Goal: Entertainment & Leisure: Consume media (video, audio)

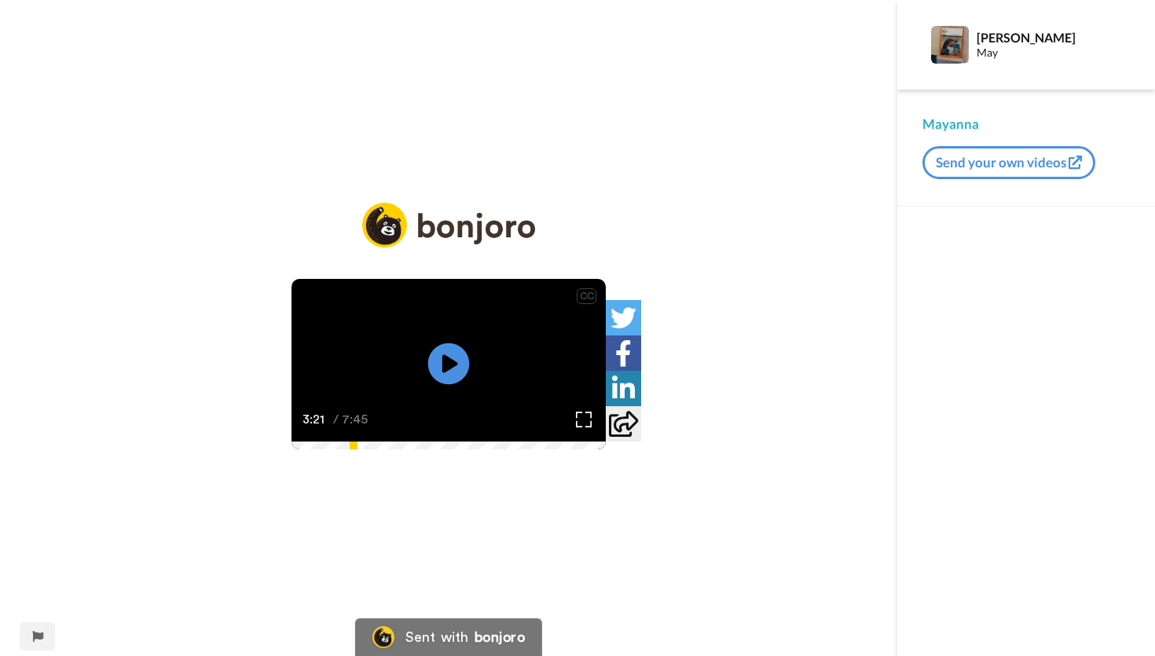
click at [450, 379] on icon at bounding box center [449, 364] width 42 height 42
click at [740, 203] on div "CC Play/Pause Isso daqui, se eu não me engano, foi o que a gente fez para que 6…" at bounding box center [448, 338] width 897 height 270
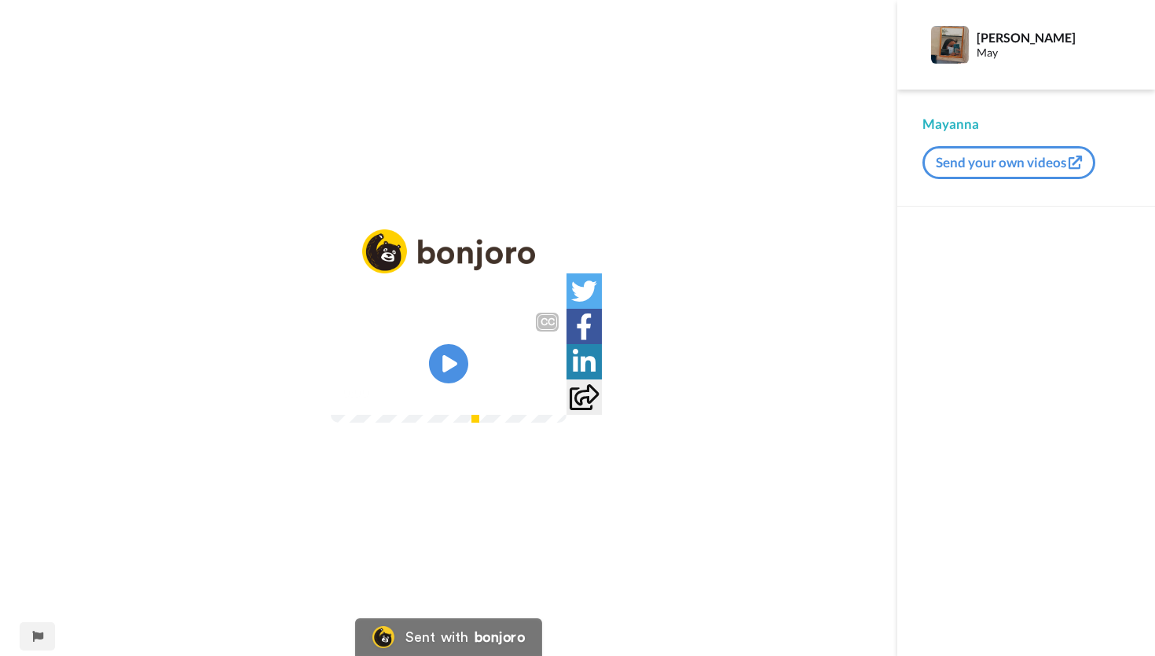
click at [443, 376] on icon at bounding box center [448, 363] width 39 height 39
